Goal: Find specific page/section: Find specific page/section

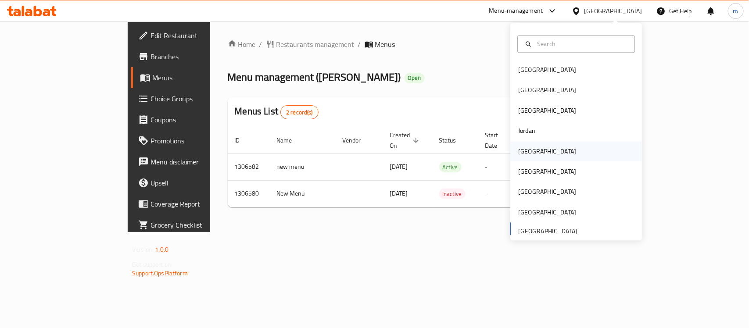
click at [523, 147] on div "[GEOGRAPHIC_DATA]" at bounding box center [547, 152] width 58 height 10
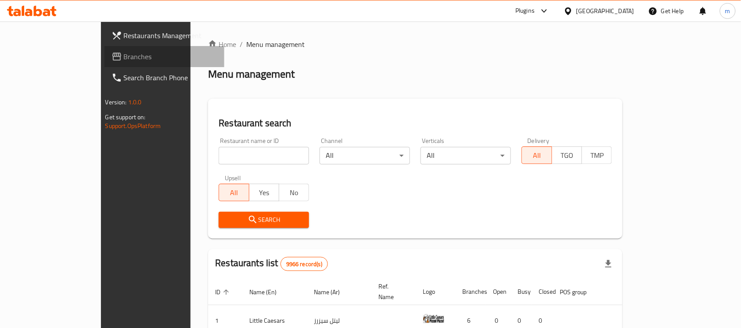
click at [111, 59] on icon at bounding box center [116, 56] width 11 height 11
